Goal: Task Accomplishment & Management: Manage account settings

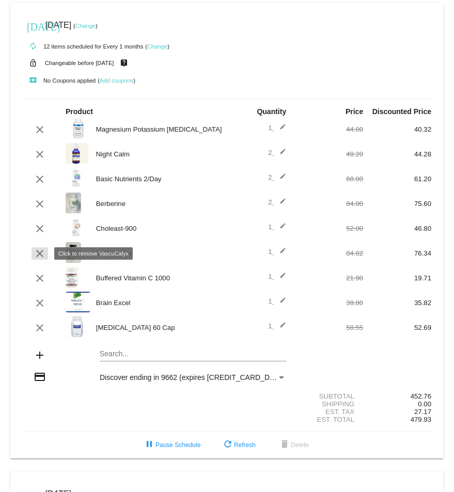
click at [36, 255] on mat-icon "clear" at bounding box center [40, 254] width 12 height 12
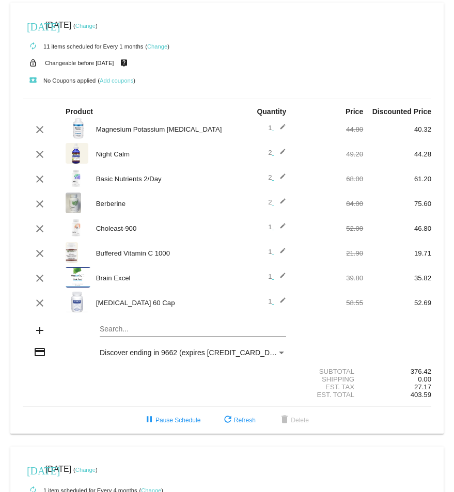
click at [110, 325] on div "Search..." at bounding box center [193, 327] width 187 height 20
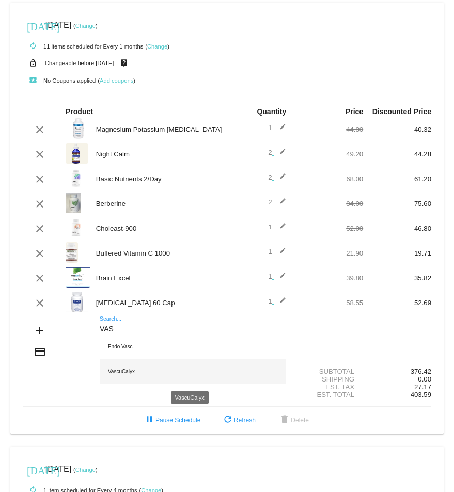
type input "VAS"
click at [169, 373] on div "VascuCalyx" at bounding box center [193, 372] width 187 height 25
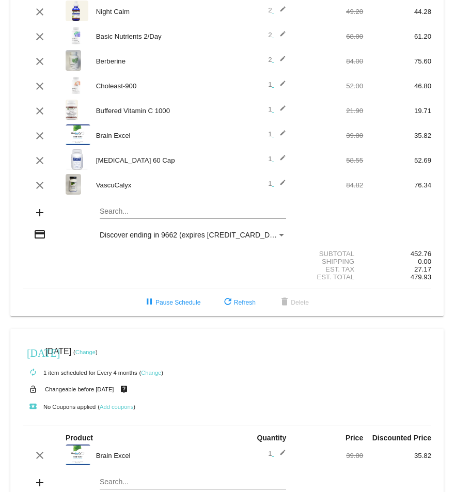
scroll to position [155, 0]
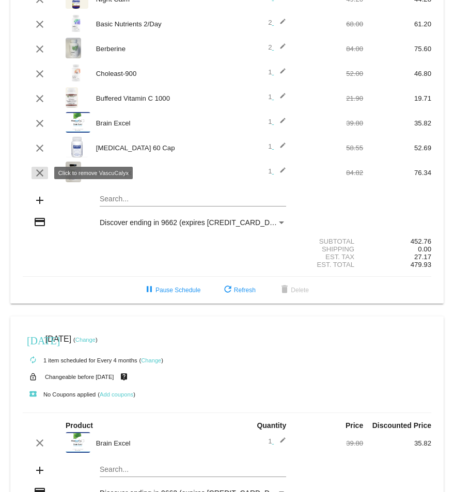
click at [39, 174] on mat-icon "clear" at bounding box center [40, 173] width 12 height 12
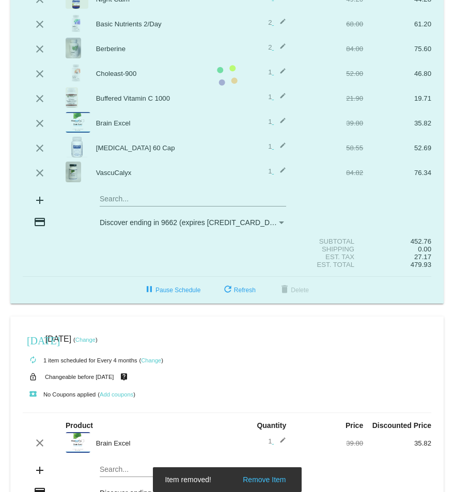
scroll to position [130, 0]
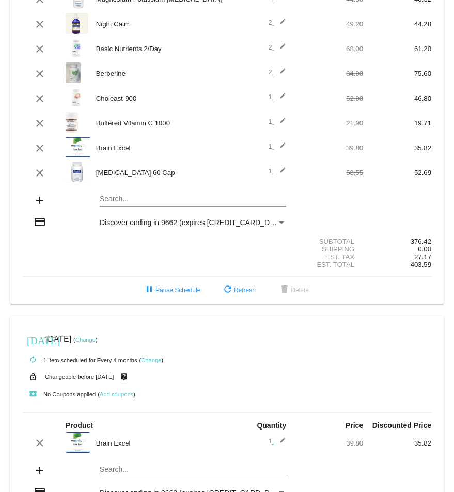
click at [114, 197] on mat-card "[DATE] [DATE] ( Change ) autorenew 11 items scheduled for Every 1 months ( Chan…" at bounding box center [227, 87] width 434 height 431
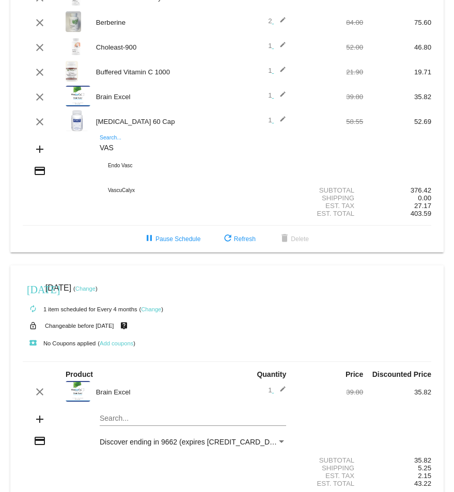
scroll to position [182, 0]
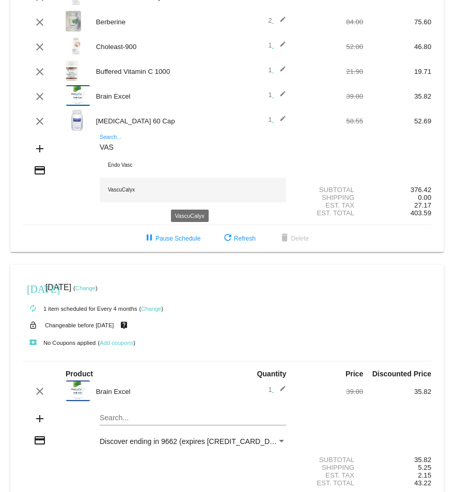
type input "VAS"
click at [115, 190] on div "VascuCalyx" at bounding box center [193, 190] width 187 height 25
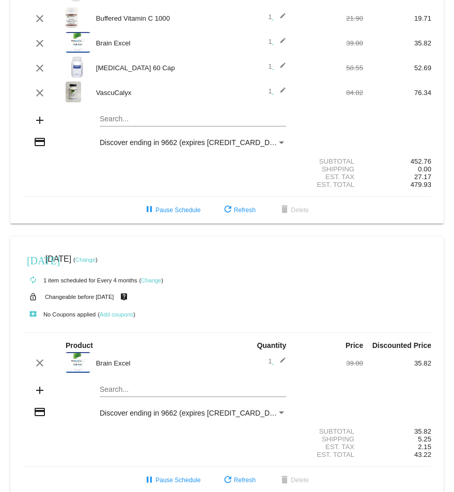
scroll to position [258, 0]
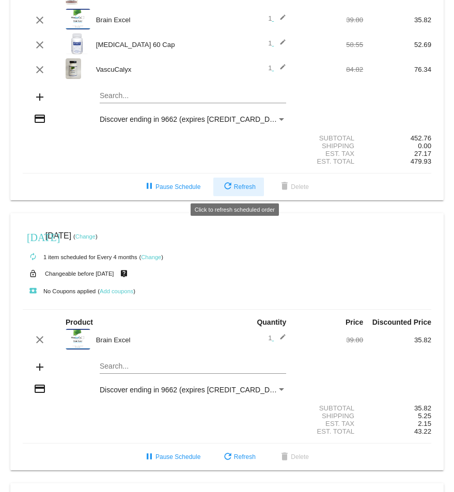
click at [243, 184] on span "refresh Refresh" at bounding box center [239, 186] width 34 height 7
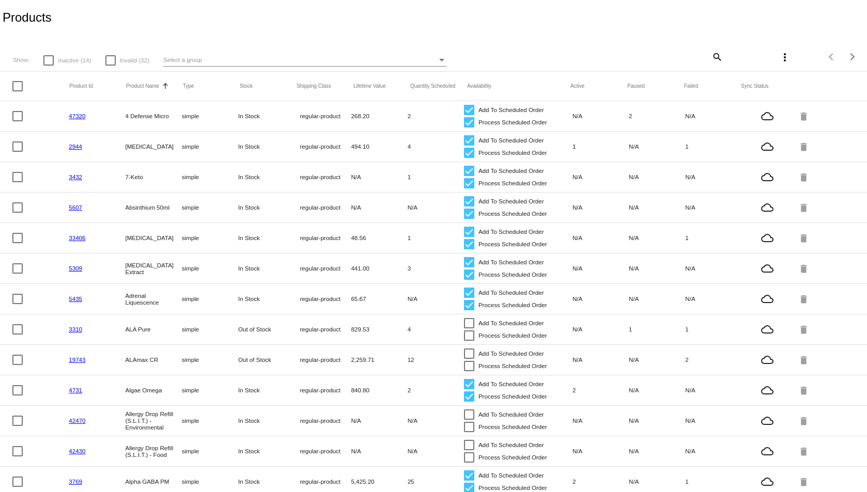
click at [320, 60] on div "Select a group" at bounding box center [300, 60] width 274 height 12
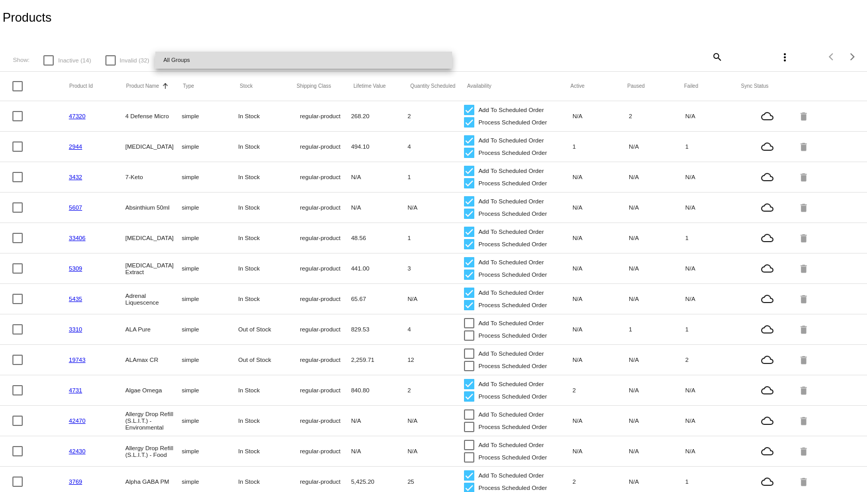
click at [321, 63] on span "All Groups" at bounding box center [303, 60] width 281 height 17
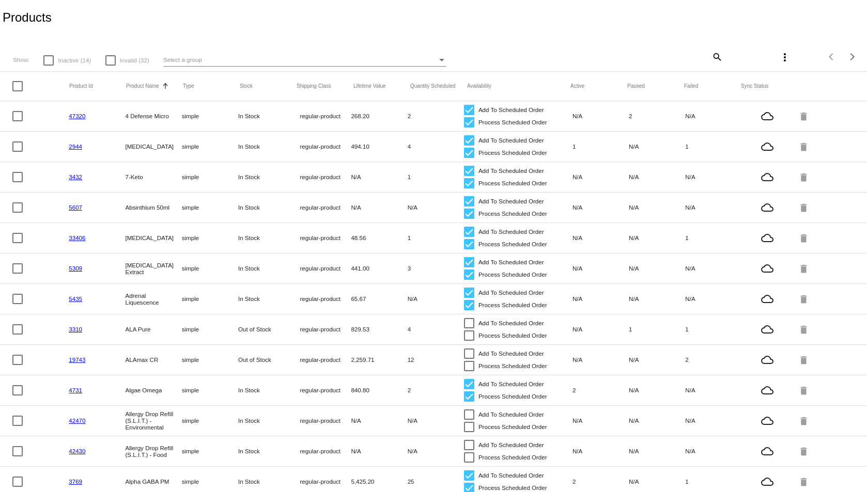
click at [556, 63] on div "Show: Inactive (14) Invalid (32) Select a group" at bounding box center [296, 60] width 566 height 13
click at [711, 55] on mat-icon "search" at bounding box center [717, 57] width 12 height 16
click at [620, 54] on input "Search" at bounding box center [651, 55] width 144 height 8
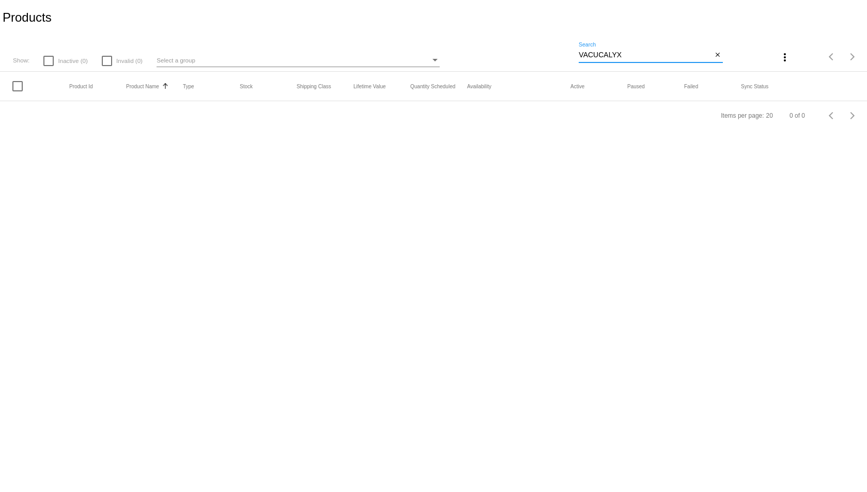
click at [588, 54] on input "VACUCALYX" at bounding box center [645, 55] width 133 height 8
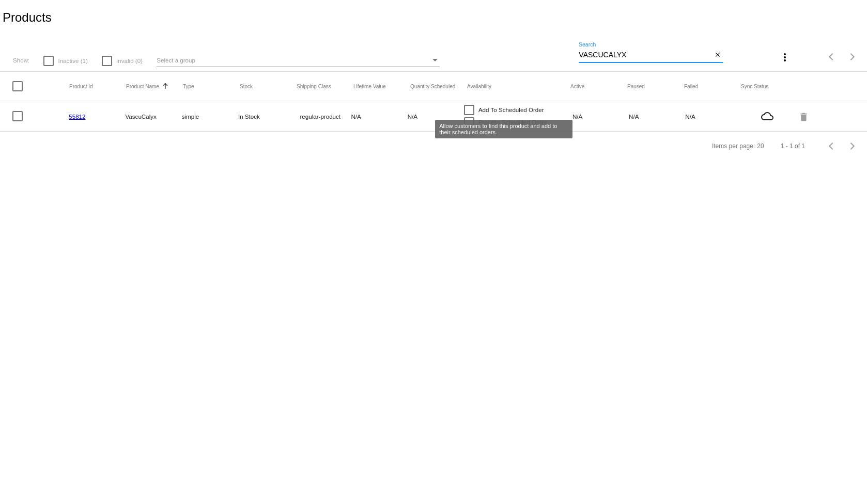
type input "VASCUCALYX"
click at [468, 109] on div at bounding box center [469, 110] width 10 height 10
click at [469, 115] on input "Add To Scheduled Order" at bounding box center [469, 115] width 1 height 1
checkbox input "true"
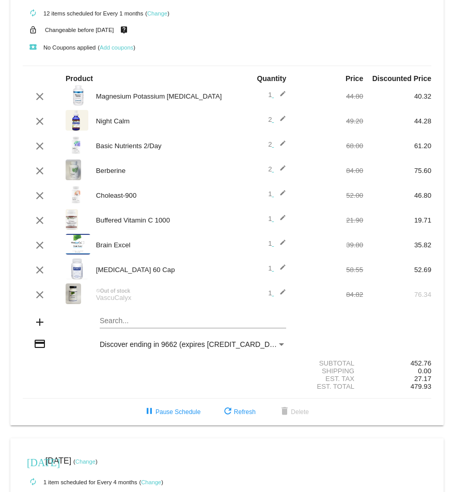
scroll to position [52, 0]
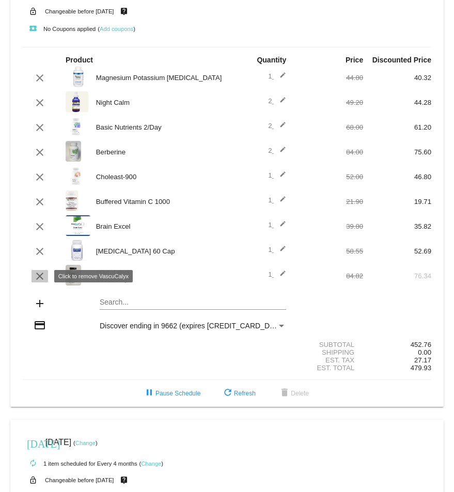
click at [40, 275] on mat-icon "clear" at bounding box center [40, 276] width 12 height 12
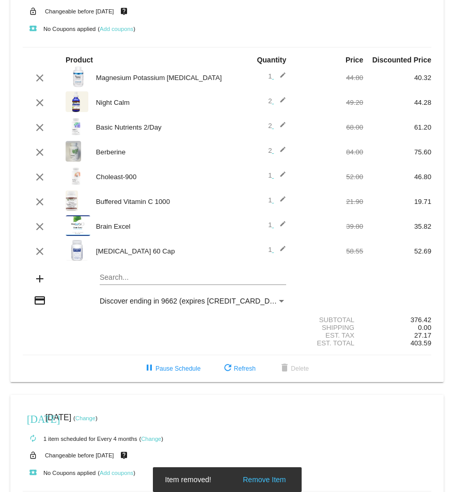
click at [111, 277] on mat-card "[DATE] [DATE] ( Change ) autorenew 11 items scheduled for Every 1 months ( Chan…" at bounding box center [227, 166] width 434 height 431
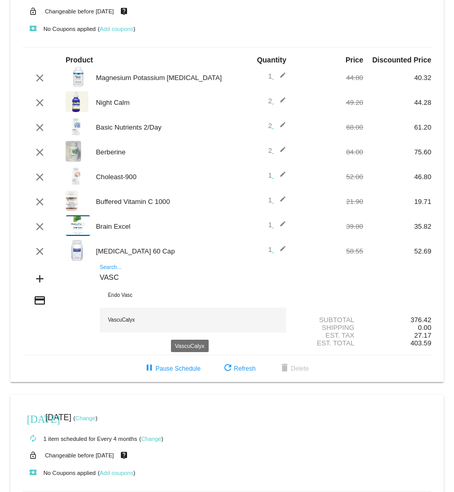
type input "VASC"
click at [122, 320] on div "VascuCalyx" at bounding box center [193, 320] width 187 height 25
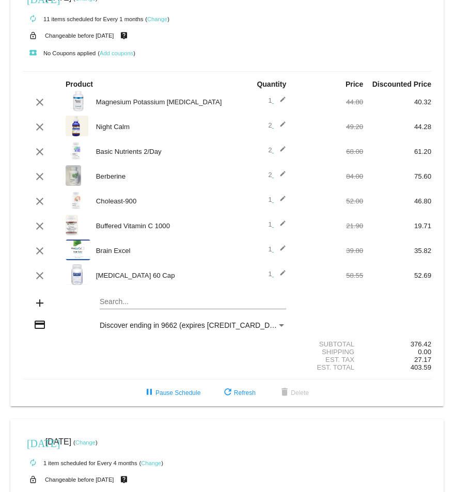
scroll to position [0, 0]
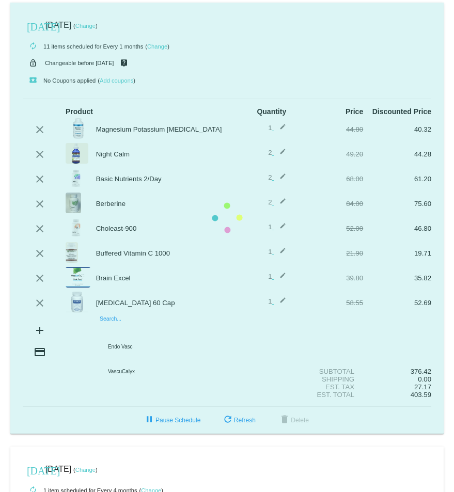
click at [113, 329] on input "Search..." at bounding box center [193, 330] width 187 height 8
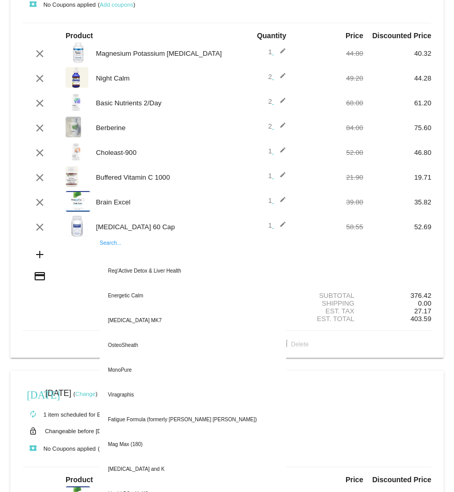
scroll to position [103, 0]
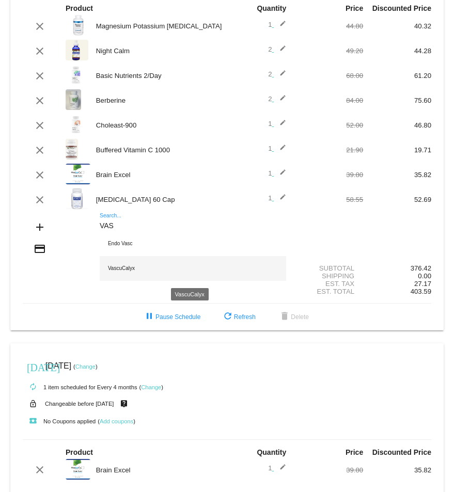
type input "VAS"
click at [122, 267] on div "VascuCalyx" at bounding box center [193, 268] width 187 height 25
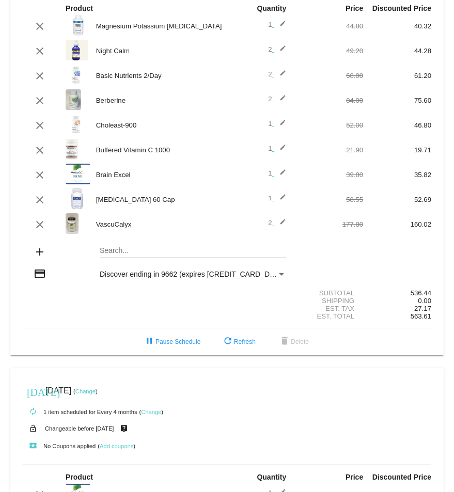
click at [274, 223] on mat-icon "edit" at bounding box center [280, 225] width 12 height 12
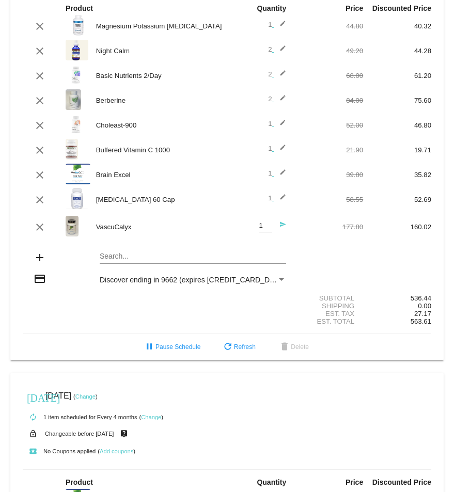
type input "1"
click at [261, 228] on input "1" at bounding box center [265, 226] width 13 height 8
click at [278, 224] on mat-icon "send" at bounding box center [280, 227] width 12 height 12
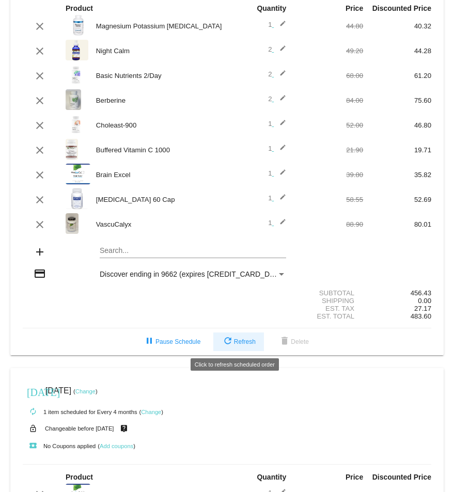
click at [239, 342] on span "refresh Refresh" at bounding box center [239, 341] width 34 height 7
